Goal: Information Seeking & Learning: Learn about a topic

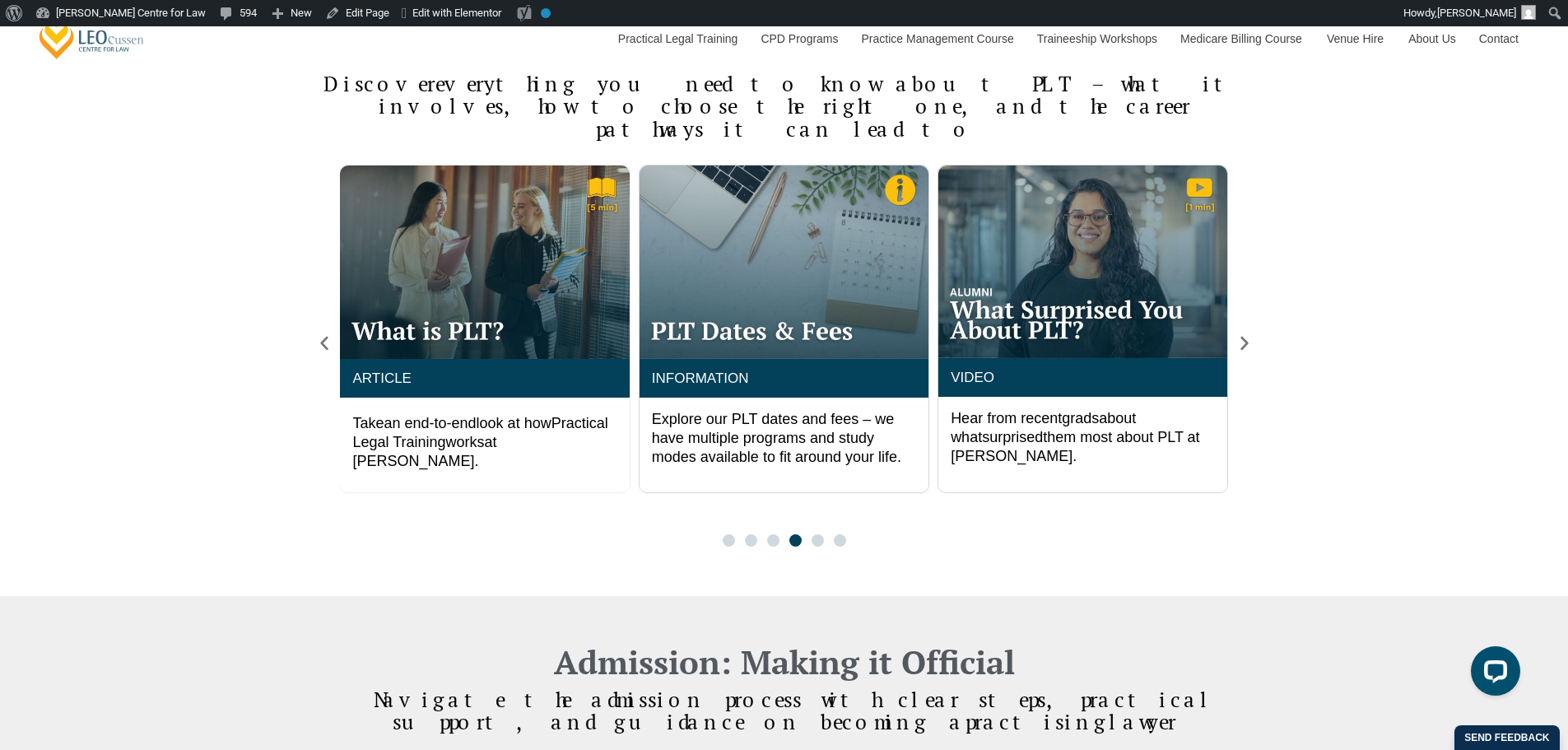
scroll to position [1098, 0]
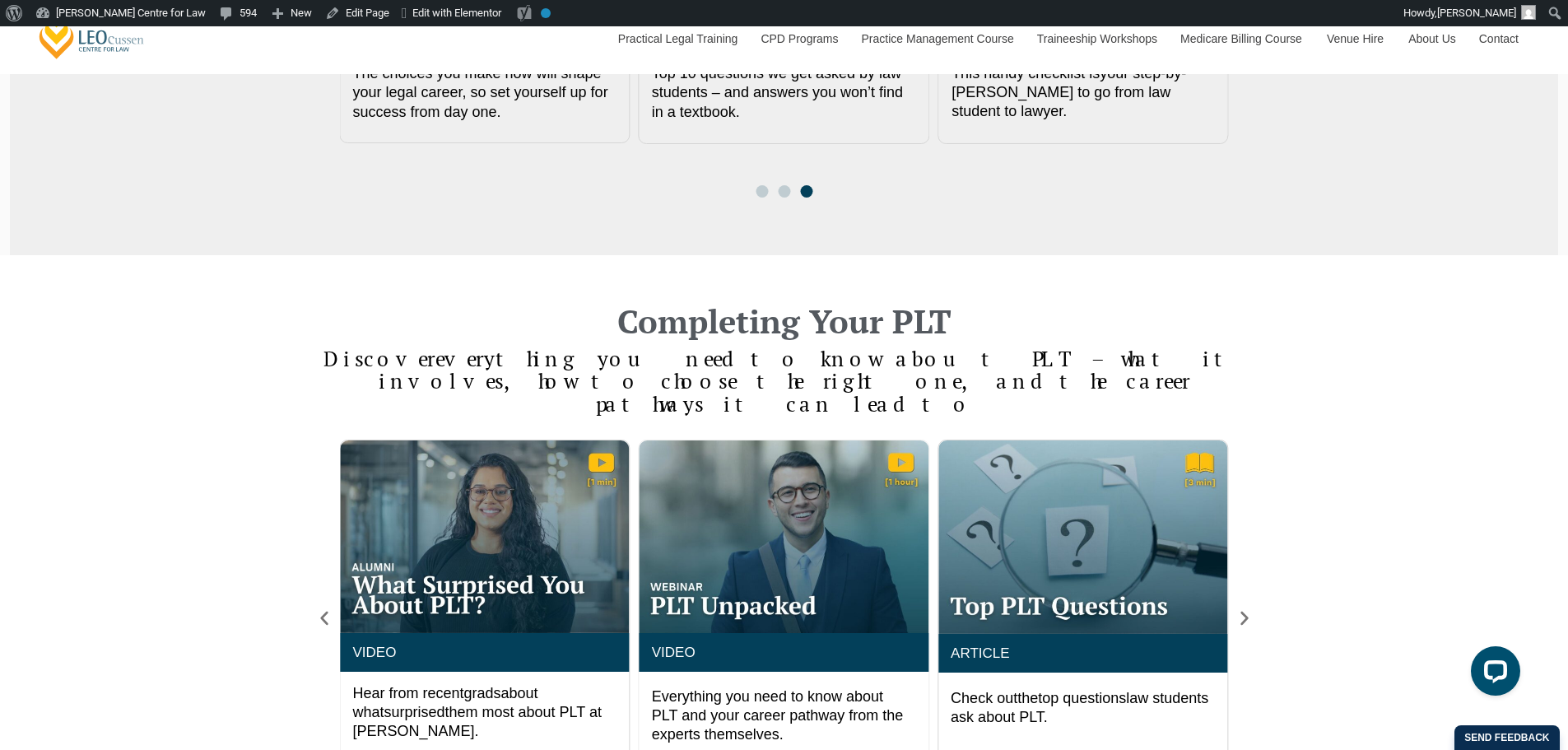
drag, startPoint x: 999, startPoint y: 378, endPoint x: 329, endPoint y: 370, distance: 670.0
click at [329, 370] on h4 "Discover everything you need to know about PLT – what it involves, how to choos…" at bounding box center [784, 381] width 939 height 68
copy span "Discover everything you need to know about PLT – what it involves, how to choos…"
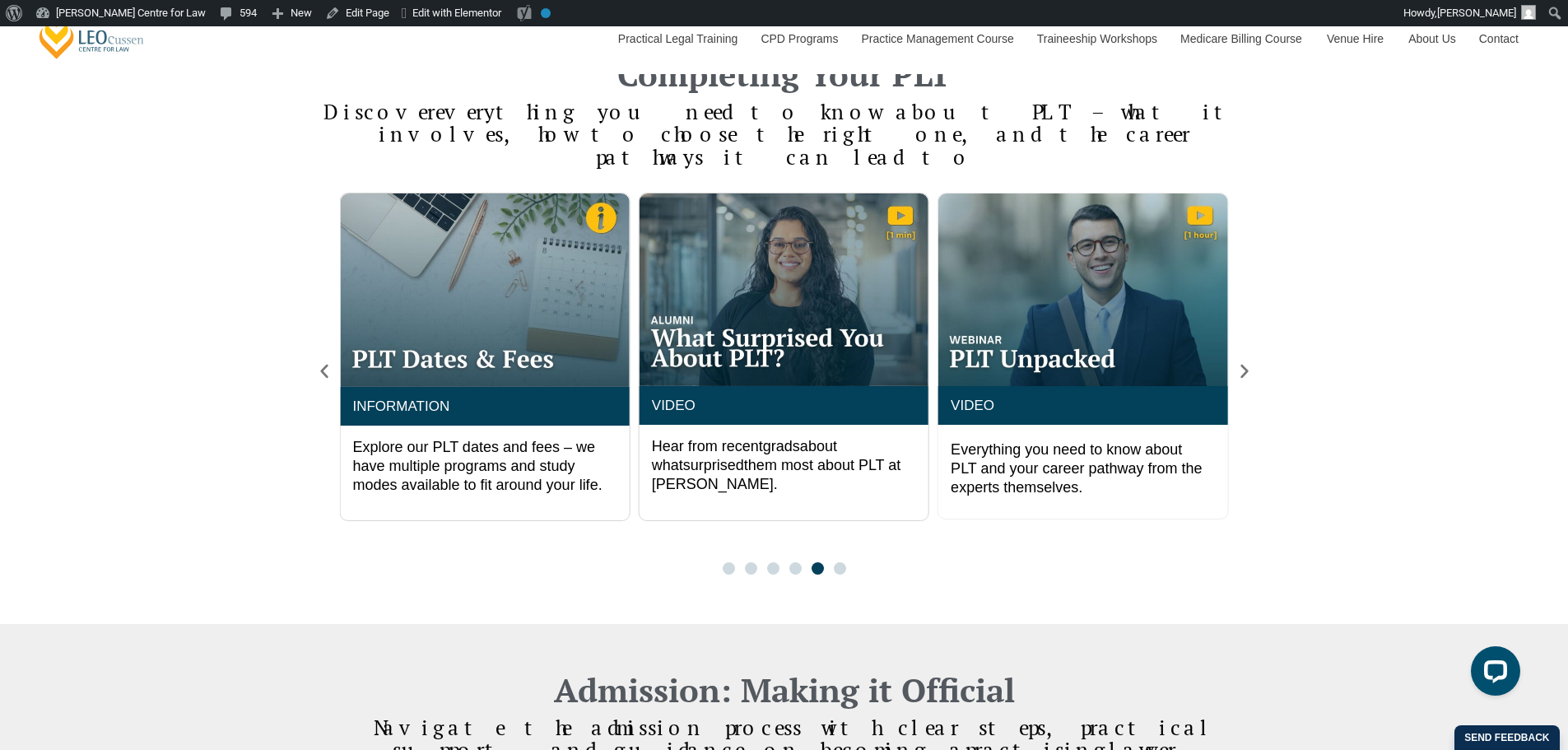
scroll to position [1372, 0]
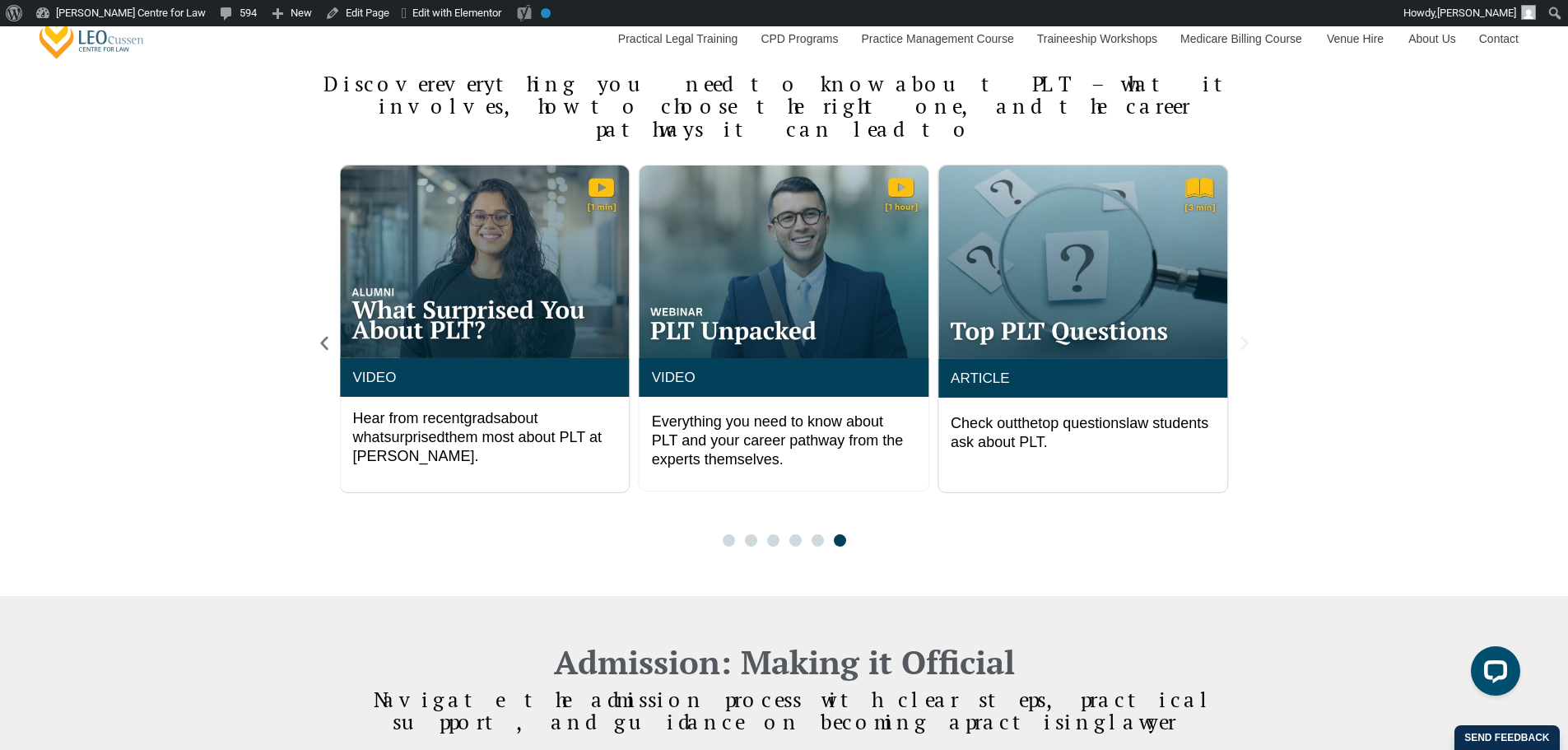
click at [1240, 334] on icon "Next slide" at bounding box center [1244, 343] width 18 height 18
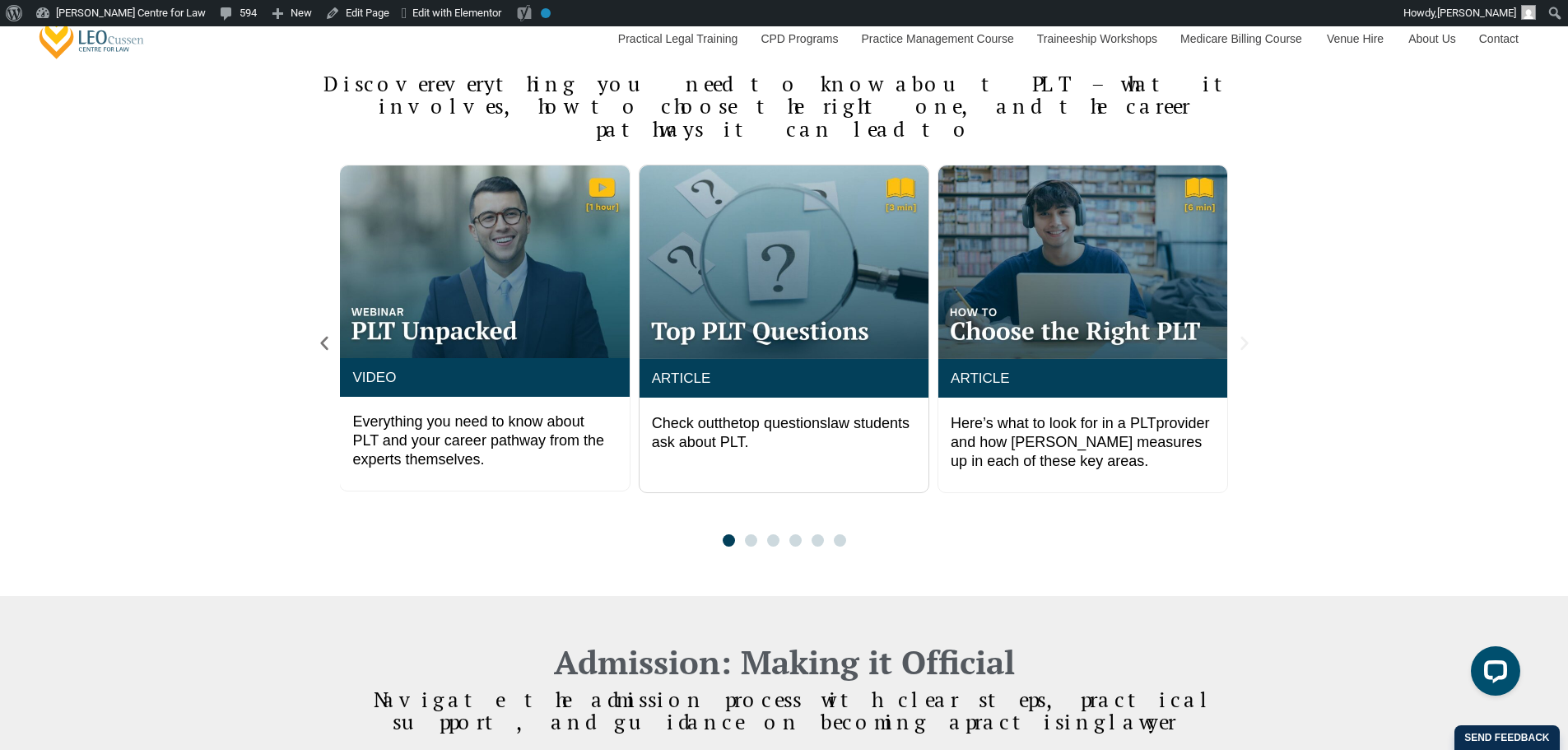
click at [1240, 334] on icon "Next slide" at bounding box center [1244, 343] width 18 height 18
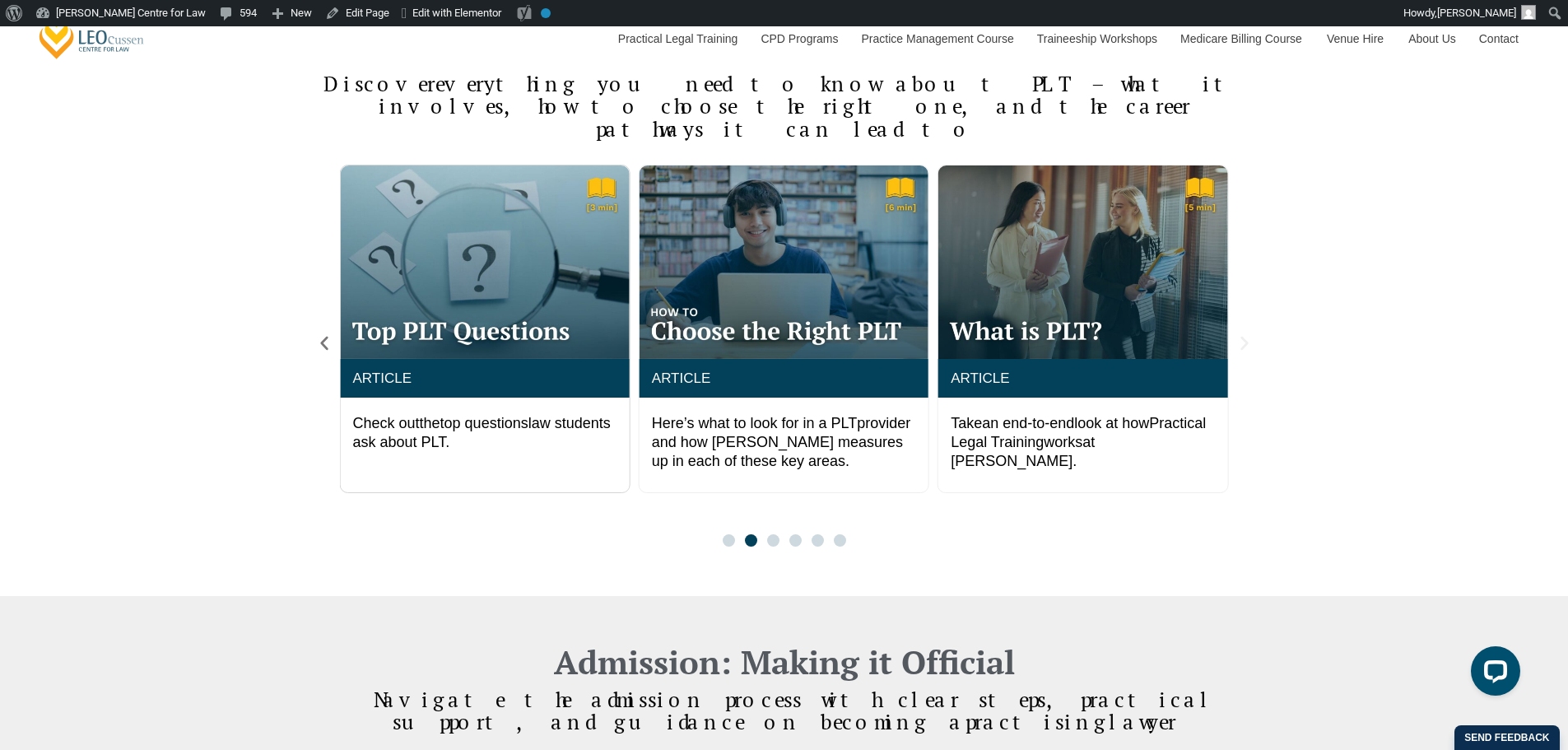
click at [1240, 334] on icon "Next slide" at bounding box center [1244, 343] width 18 height 18
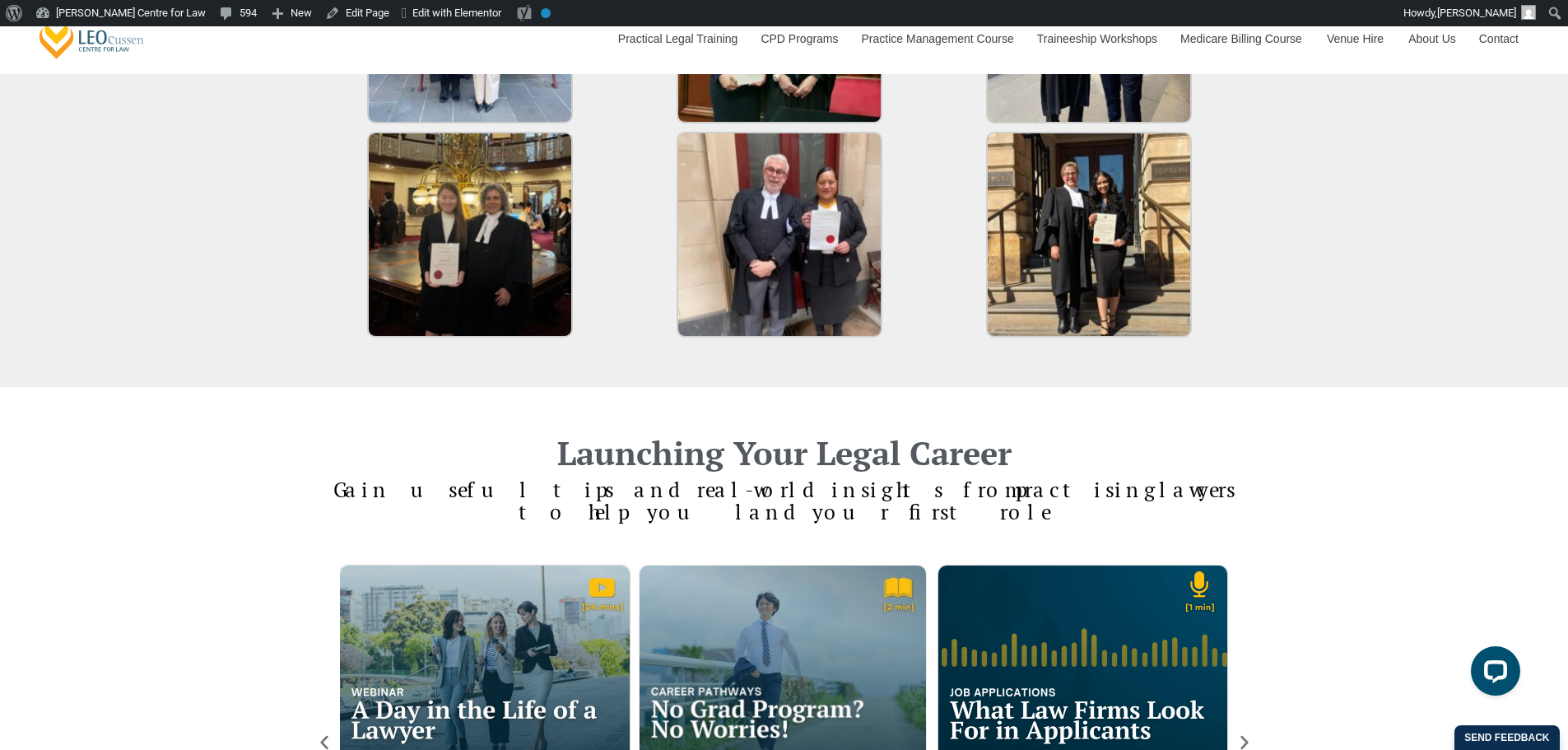
scroll to position [2744, 0]
